Goal: Task Accomplishment & Management: Use online tool/utility

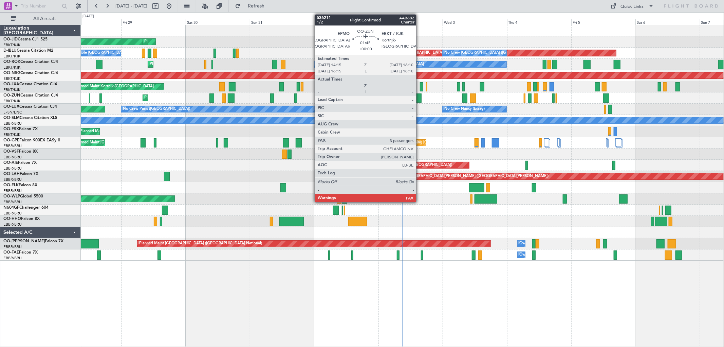
click at [420, 96] on div at bounding box center [418, 97] width 5 height 9
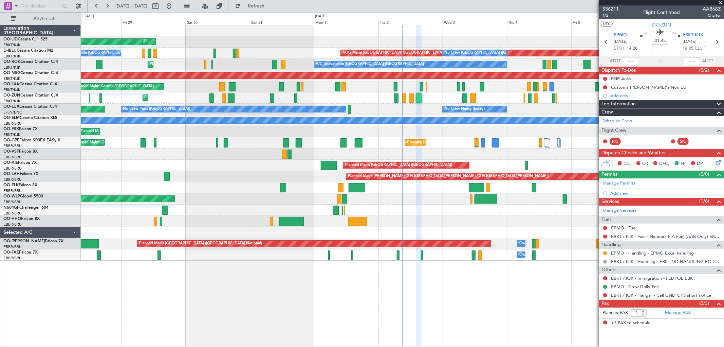
click at [720, 1] on span at bounding box center [720, 3] width 7 height 6
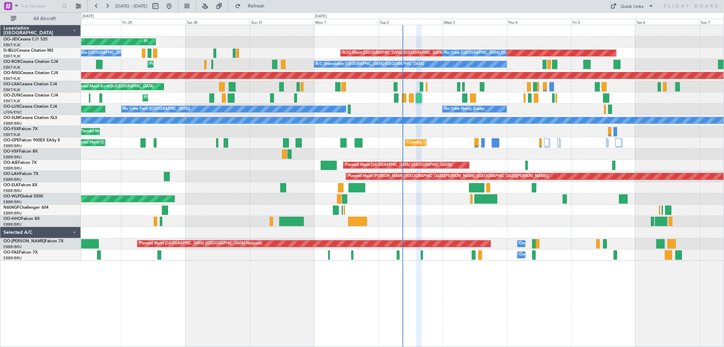
type input "0"
click at [210, 8] on button at bounding box center [205, 6] width 11 height 11
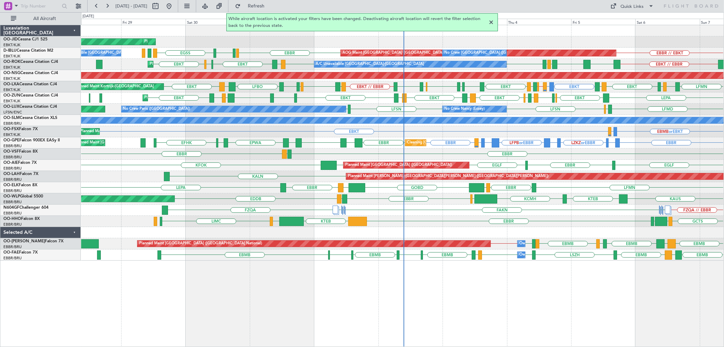
click at [489, 22] on div at bounding box center [491, 22] width 8 height 8
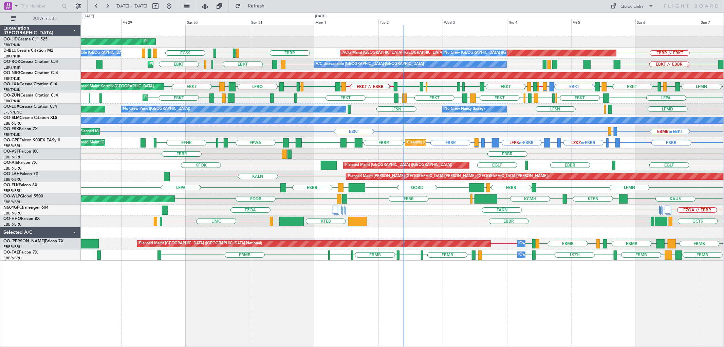
drag, startPoint x: 226, startPoint y: 5, endPoint x: 246, endPoint y: 28, distance: 30.3
click at [210, 6] on button at bounding box center [205, 6] width 11 height 11
